Goal: Information Seeking & Learning: Learn about a topic

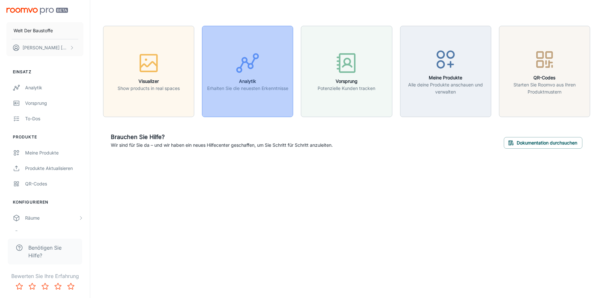
click at [254, 69] on icon "button" at bounding box center [248, 63] width 24 height 24
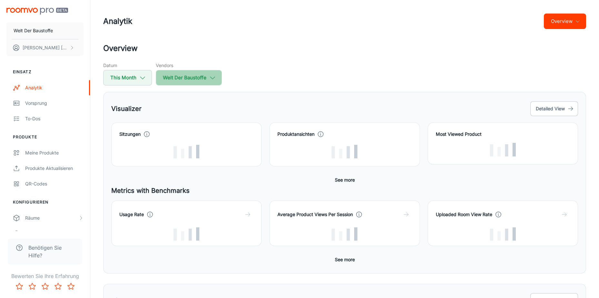
click at [213, 78] on icon "button" at bounding box center [212, 77] width 7 height 7
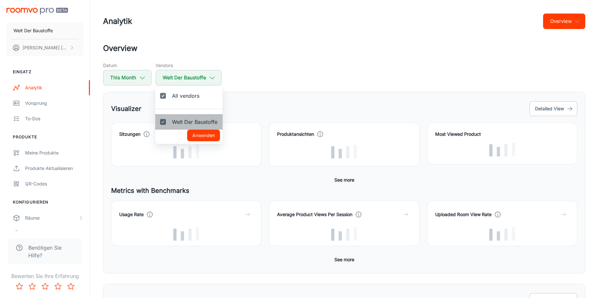
click at [187, 124] on span "Welt Der Baustoffe" at bounding box center [194, 122] width 45 height 8
click at [170, 124] on input "Welt Der Baustoffe" at bounding box center [163, 121] width 13 height 13
checkbox input "false"
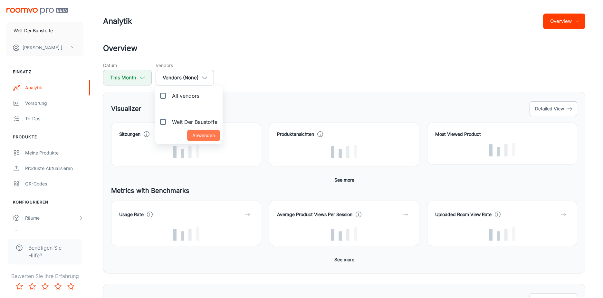
click at [208, 134] on button "Anwenden" at bounding box center [203, 136] width 33 height 12
checkbox input "false"
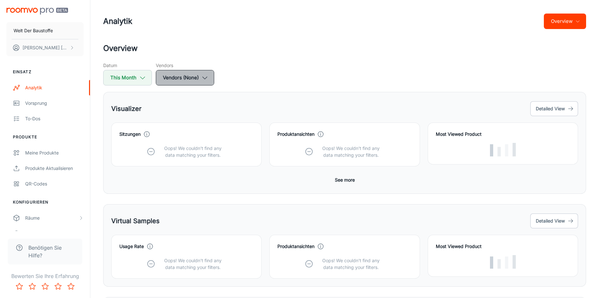
click at [201, 81] on icon "button" at bounding box center [204, 77] width 7 height 7
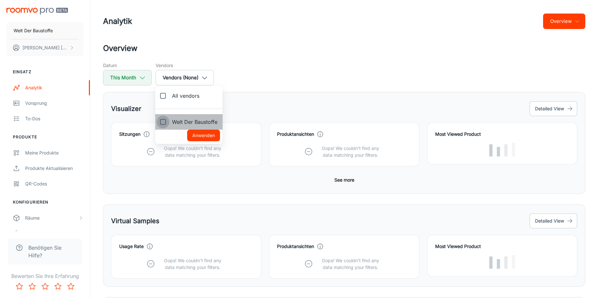
click at [164, 123] on input "Welt Der Baustoffe" at bounding box center [163, 121] width 13 height 13
checkbox input "true"
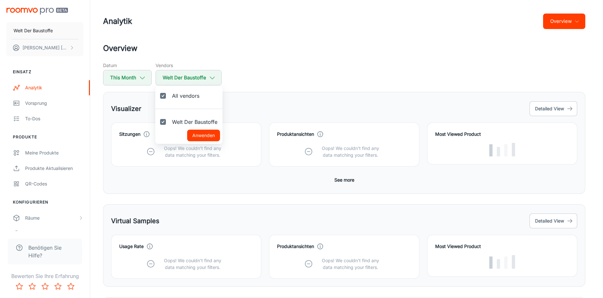
click at [199, 136] on button "Anwenden" at bounding box center [203, 136] width 33 height 12
checkbox input "true"
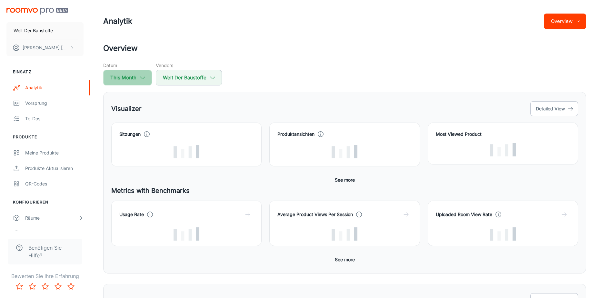
click at [144, 77] on polyline "button" at bounding box center [142, 78] width 5 height 2
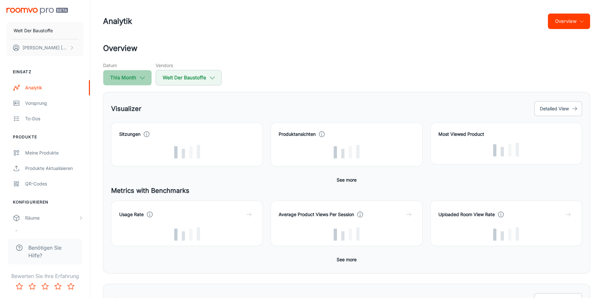
select select "9"
select select "2025"
select select "9"
select select "2025"
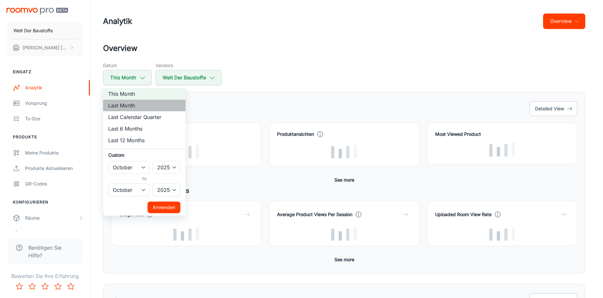
click at [147, 106] on li "Last Month" at bounding box center [144, 106] width 83 height 12
select select "8"
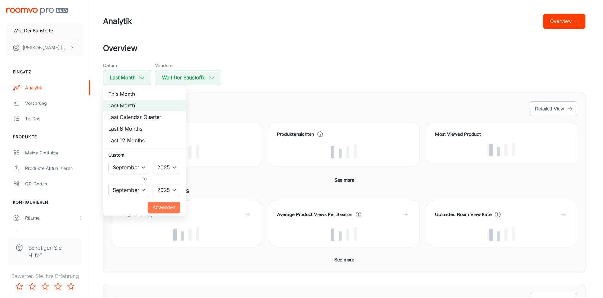
click at [163, 177] on button "Anwenden" at bounding box center [164, 207] width 33 height 12
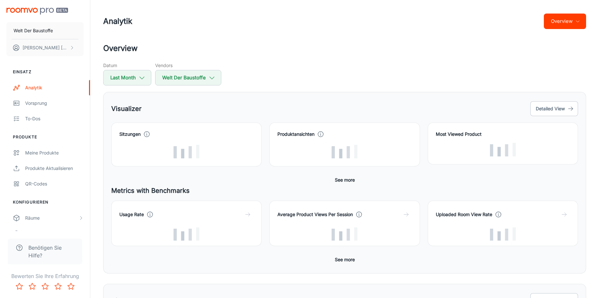
click at [288, 23] on div "Analytik Overview" at bounding box center [344, 21] width 483 height 17
click at [288, 22] on button "Overview" at bounding box center [564, 21] width 42 height 15
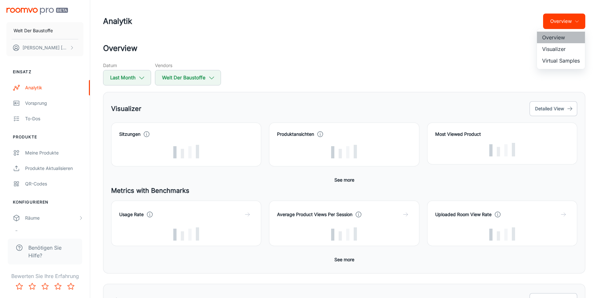
click at [288, 36] on li "Overview" at bounding box center [561, 38] width 48 height 12
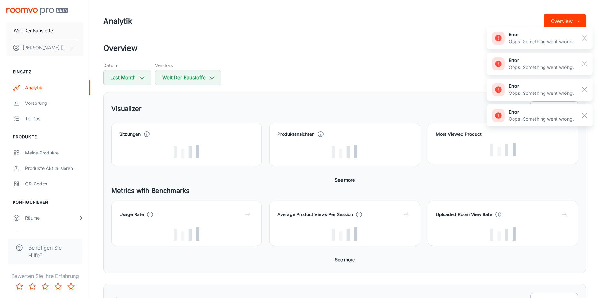
click at [288, 14] on button "Overview" at bounding box center [564, 21] width 42 height 15
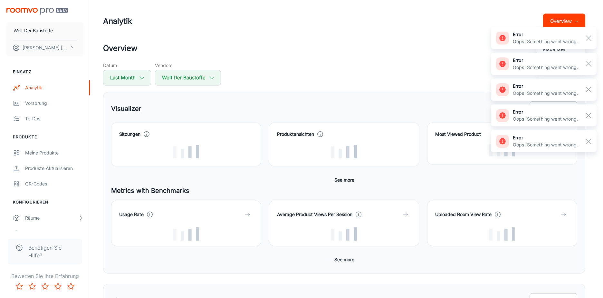
drag, startPoint x: 592, startPoint y: 34, endPoint x: 589, endPoint y: 38, distance: 5.2
click at [288, 35] on button "button" at bounding box center [588, 38] width 11 height 11
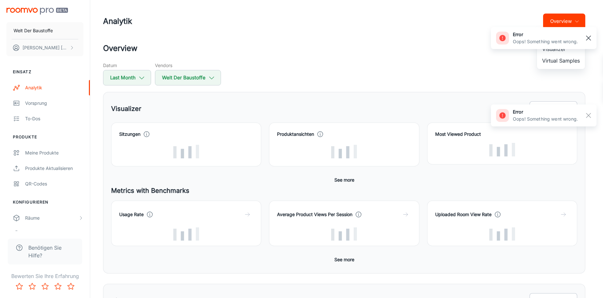
click at [288, 39] on rect "button" at bounding box center [589, 38] width 8 height 8
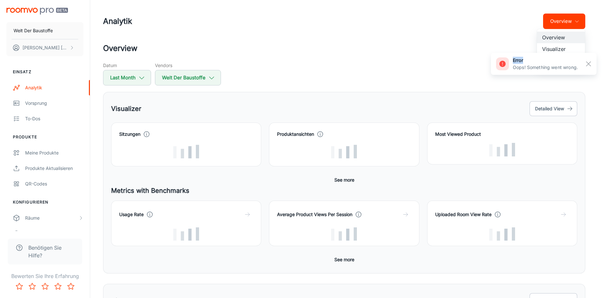
click at [288, 39] on div "error Oops! Something went wrong." at bounding box center [544, 38] width 106 height 22
click at [288, 51] on div at bounding box center [301, 149] width 603 height 298
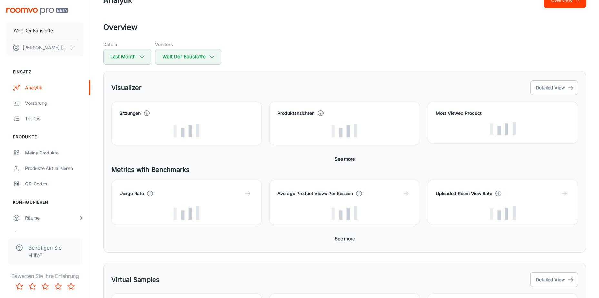
scroll to position [32, 0]
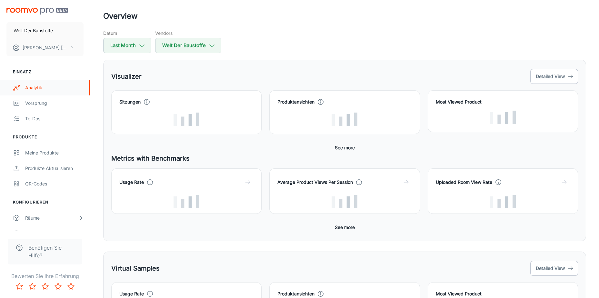
click at [29, 86] on div "Analytik" at bounding box center [54, 87] width 58 height 7
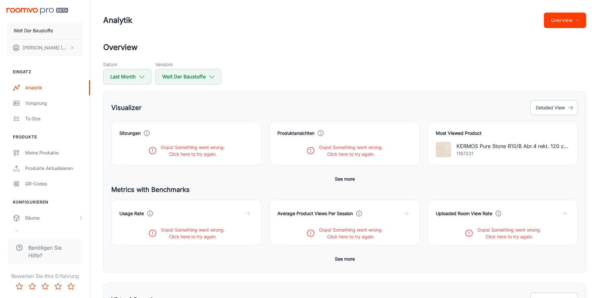
scroll to position [0, 0]
click at [288, 109] on line "button" at bounding box center [570, 109] width 5 height 0
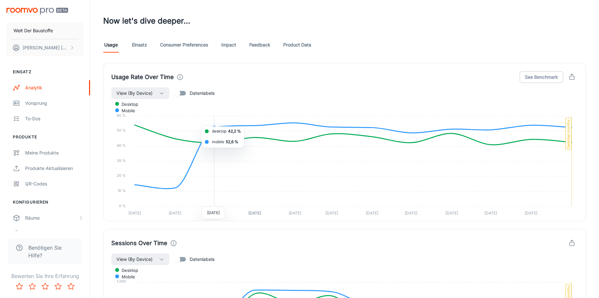
scroll to position [341, 0]
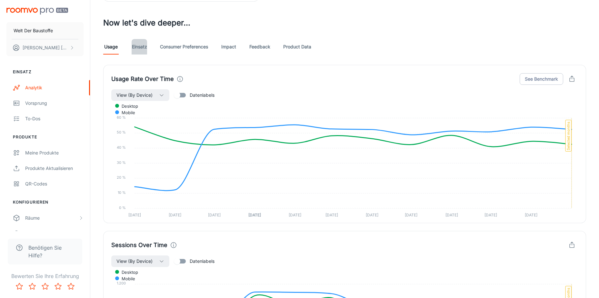
click at [143, 44] on link "Einsatz" at bounding box center [139, 46] width 15 height 15
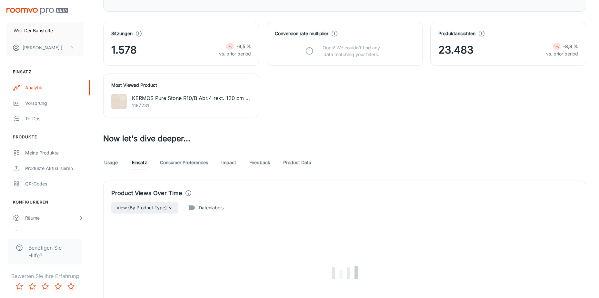
scroll to position [226, 0]
click at [192, 162] on link "Consumer Preferences" at bounding box center [184, 161] width 48 height 15
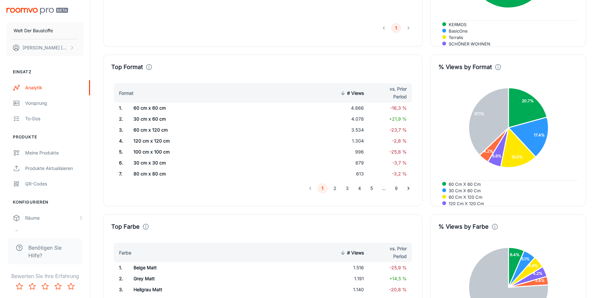
scroll to position [741, 0]
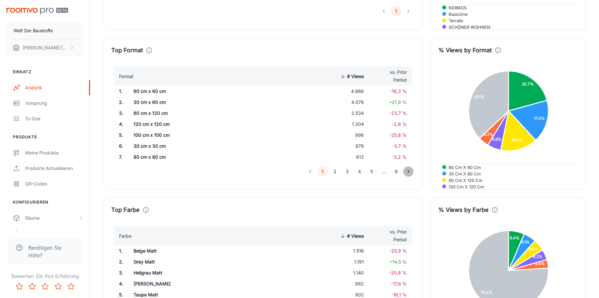
click at [288, 174] on icon "Go to next page" at bounding box center [408, 171] width 6 height 6
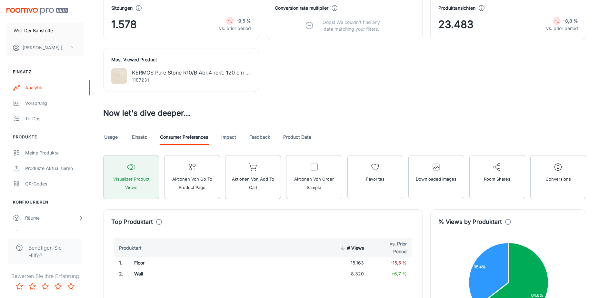
scroll to position [246, 0]
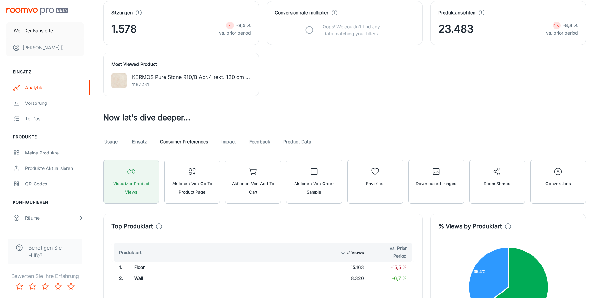
click at [234, 140] on link "Impact" at bounding box center [228, 141] width 15 height 15
